Goal: Task Accomplishment & Management: Manage account settings

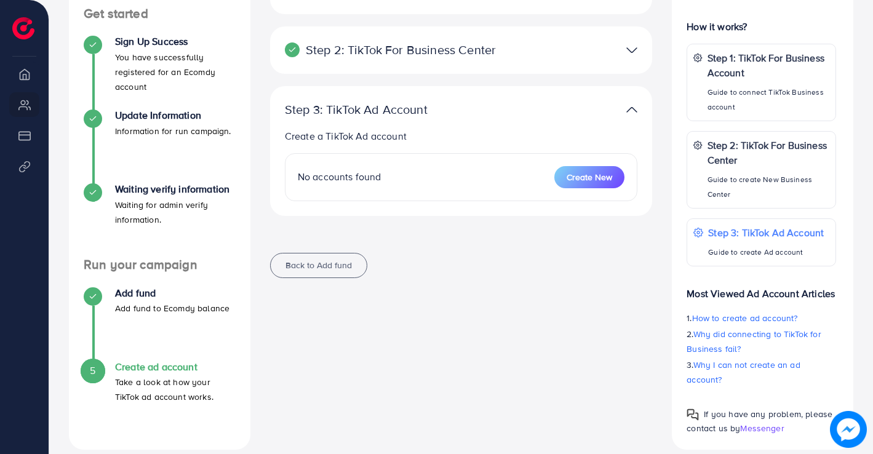
scroll to position [220, 0]
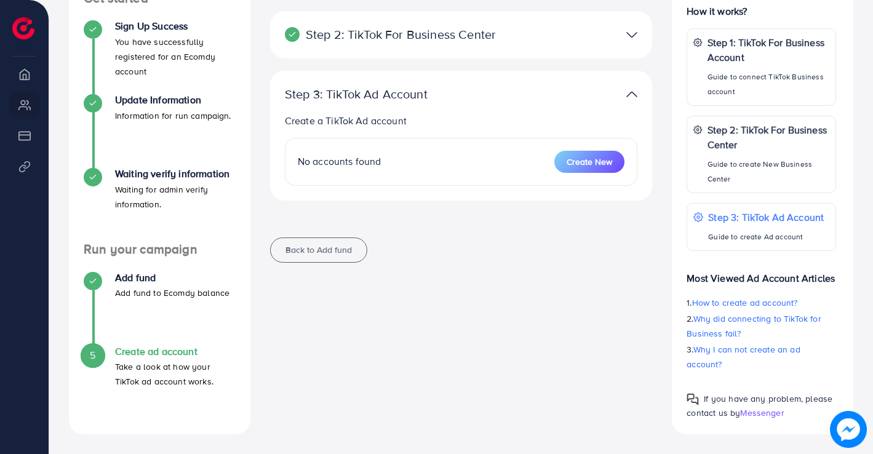
click at [641, 100] on div at bounding box center [585, 95] width 124 height 18
click at [630, 95] on img at bounding box center [632, 95] width 11 height 18
click at [629, 35] on img at bounding box center [632, 35] width 11 height 18
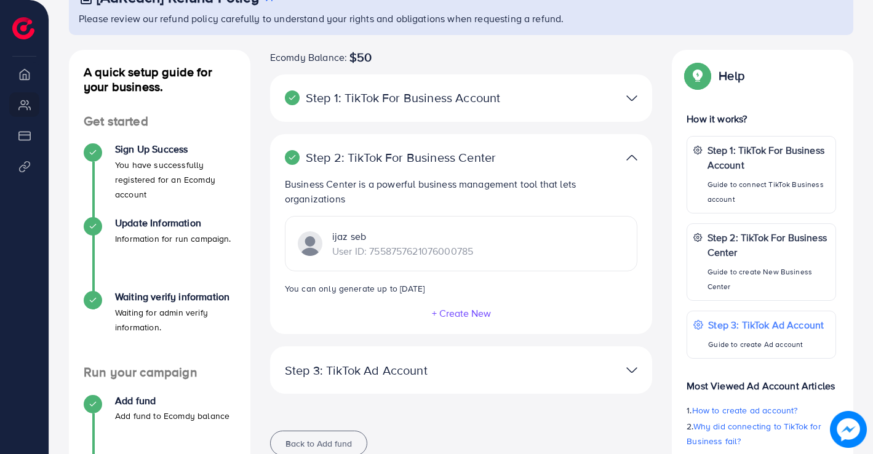
scroll to position [36, 0]
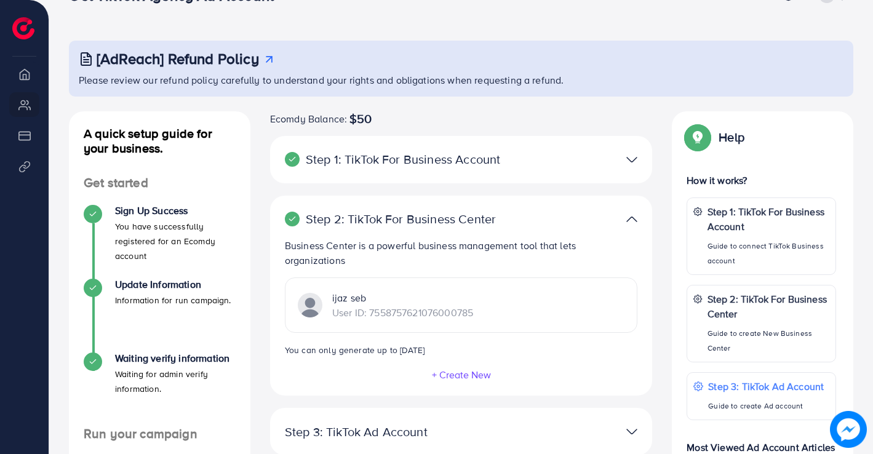
click at [627, 154] on img at bounding box center [632, 160] width 11 height 18
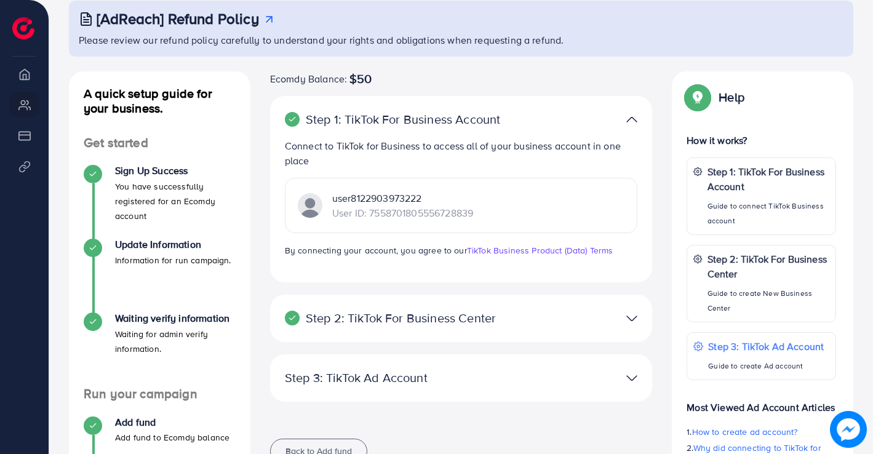
scroll to position [97, 0]
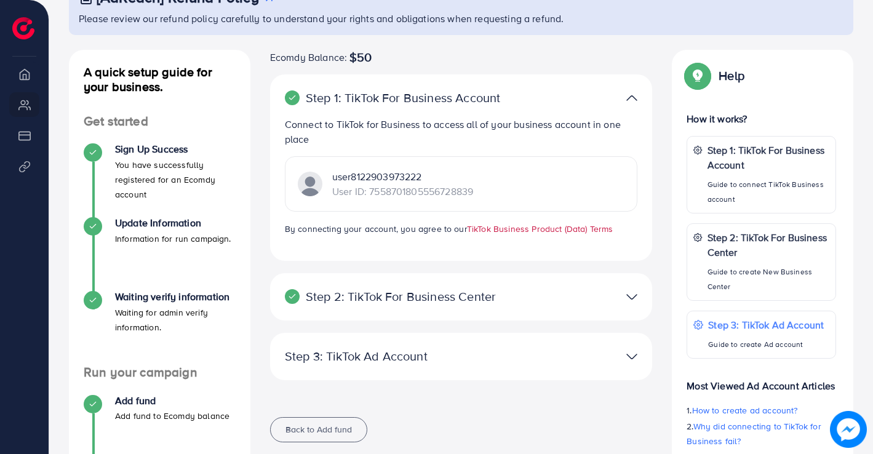
click at [536, 232] on link "TikTok Business Product (Data) Terms" at bounding box center [540, 229] width 146 height 12
drag, startPoint x: 476, startPoint y: 191, endPoint x: 369, endPoint y: 209, distance: 108.6
click at [369, 209] on div "user8122903973222 User ID: 7558701805556728839" at bounding box center [461, 183] width 353 height 55
copy p "7558701805556728839"
